Goal: Find specific page/section: Find specific page/section

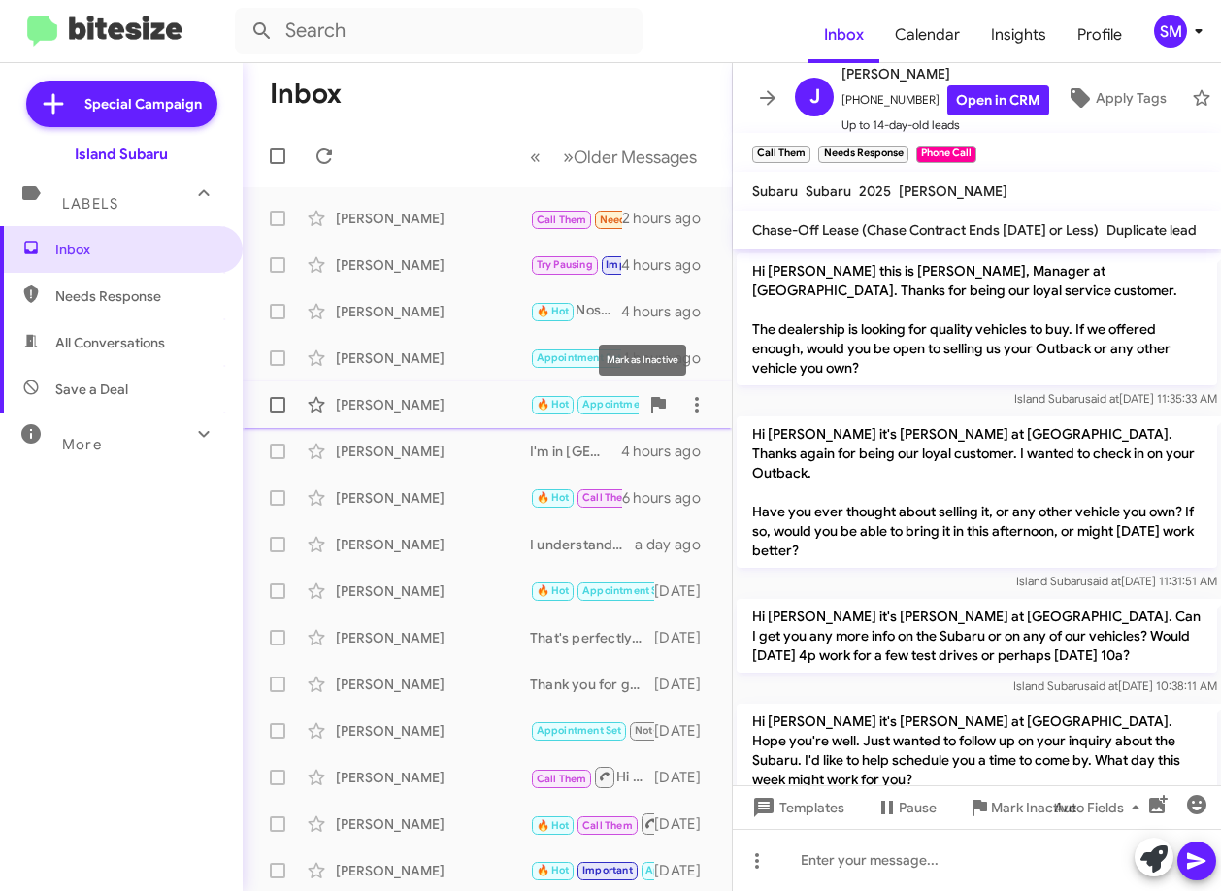
scroll to position [80, 0]
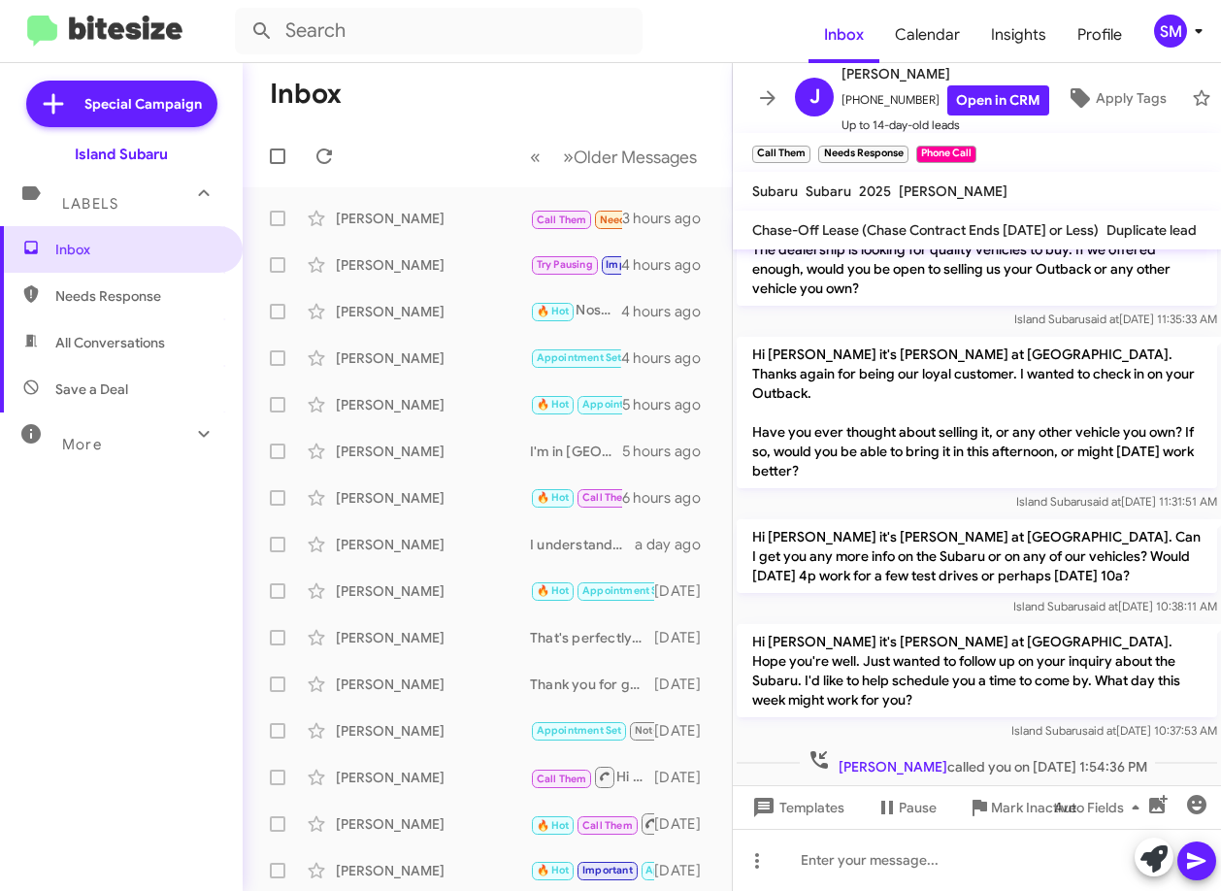
click at [114, 646] on div "Inbox Needs Response All Conversations Save a Deal More Important 🔥 Hot Appoint…" at bounding box center [121, 493] width 243 height 535
click at [192, 436] on icon at bounding box center [203, 433] width 23 height 23
click at [192, 438] on icon at bounding box center [203, 441] width 23 height 23
click at [162, 709] on div "Inbox Needs Response All Conversations Save a Deal More Important 🔥 Hot Appoint…" at bounding box center [121, 493] width 243 height 535
click at [563, 24] on input "text" at bounding box center [439, 31] width 408 height 47
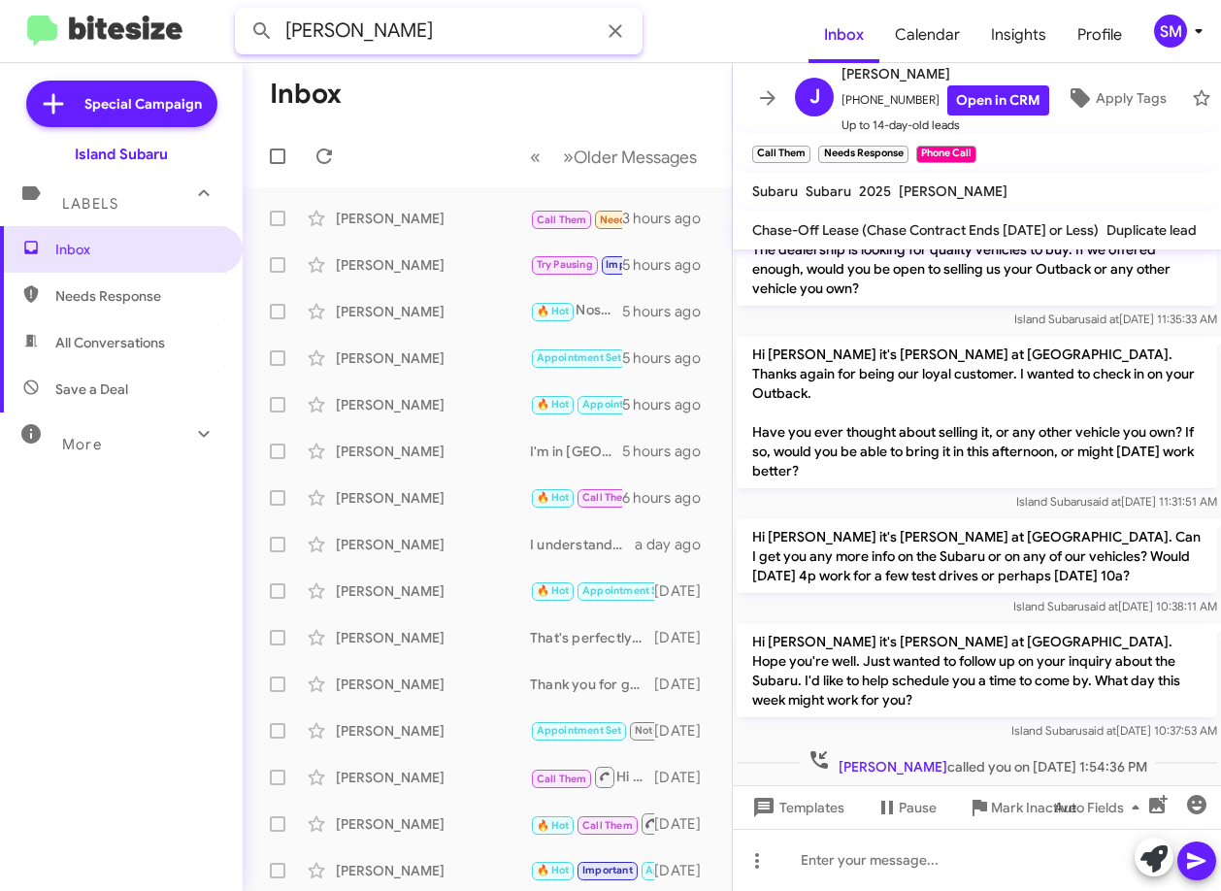
click at [365, 32] on input "[PERSON_NAME]" at bounding box center [439, 31] width 408 height 47
type input "[PERSON_NAME]"
click at [243, 12] on button at bounding box center [262, 31] width 39 height 39
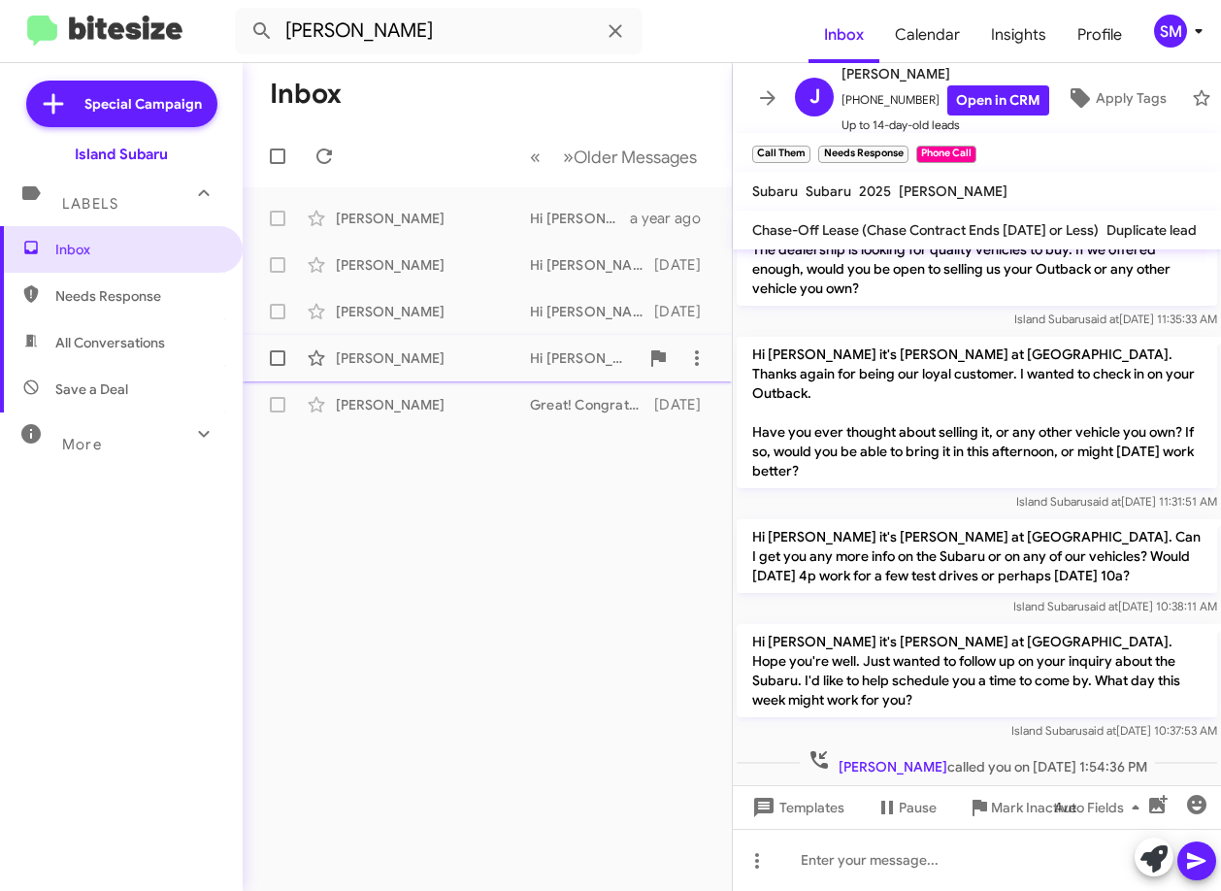
click at [456, 353] on div "[PERSON_NAME]" at bounding box center [433, 358] width 194 height 19
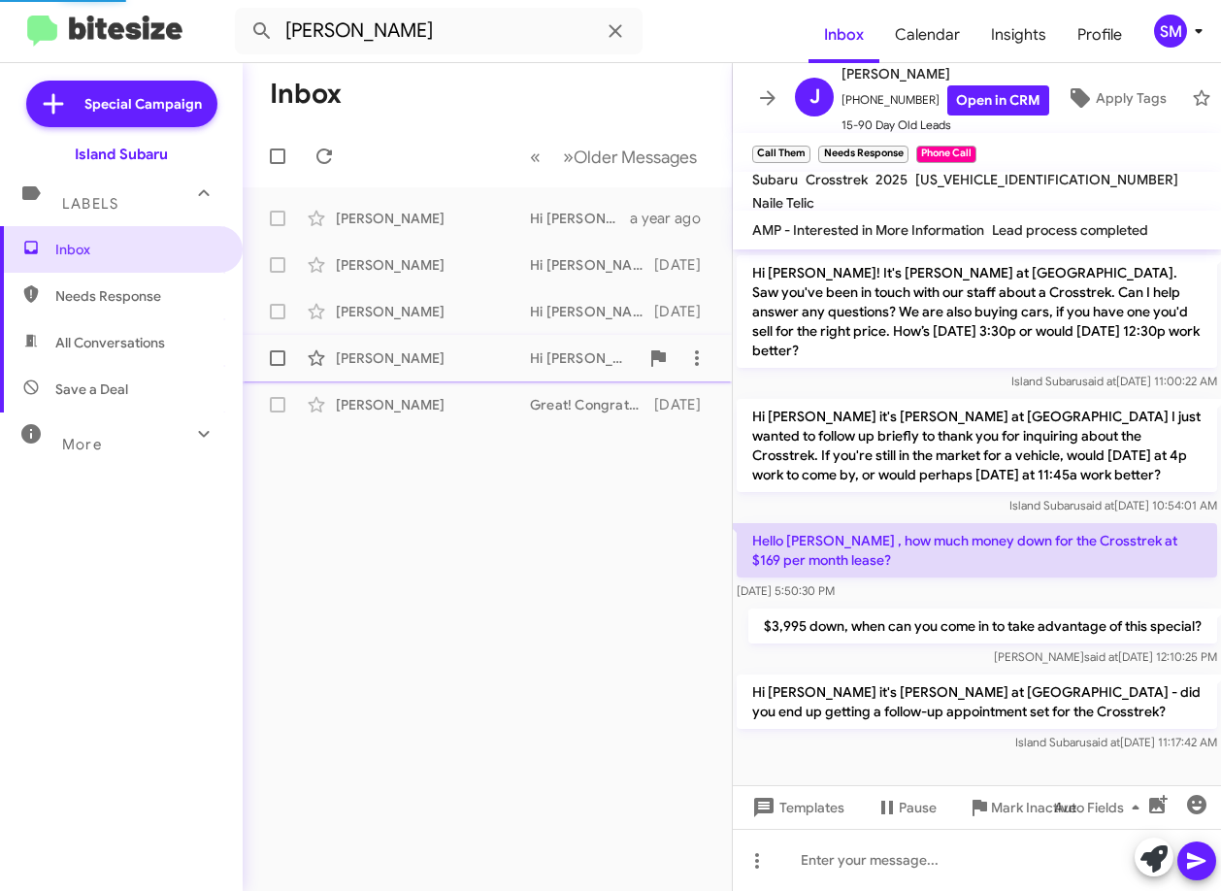
scroll to position [736, 0]
